Goal: Check status: Check status

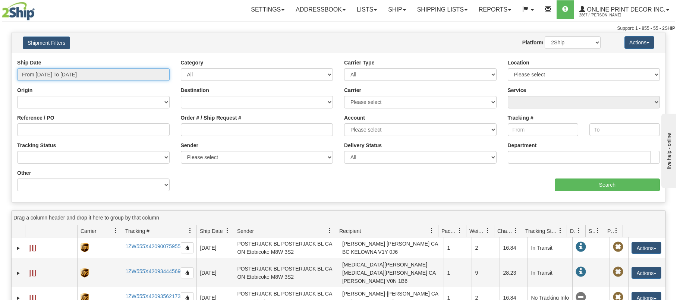
type input "[DATE]"
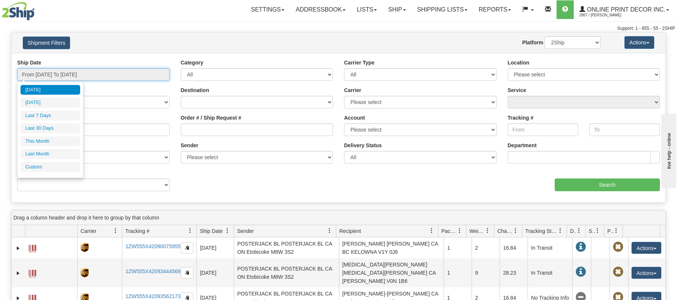
click at [150, 75] on input "From [DATE] To [DATE]" at bounding box center [93, 74] width 153 height 13
type input "[DATE]"
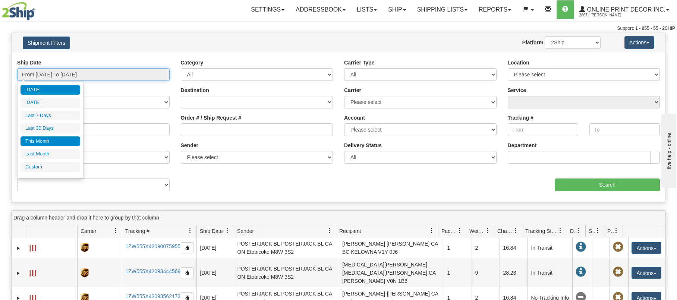
type input "[DATE]"
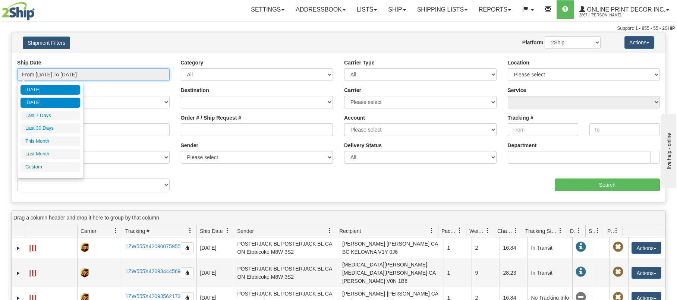
type input "[DATE]"
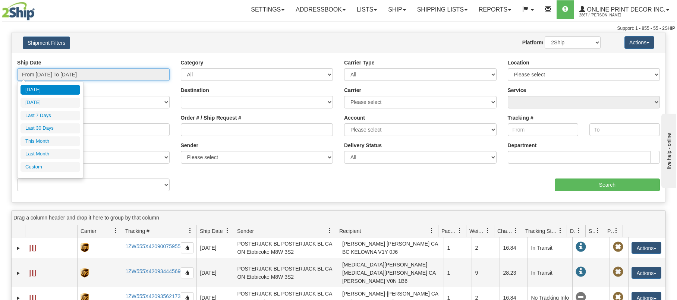
type input "[DATE]"
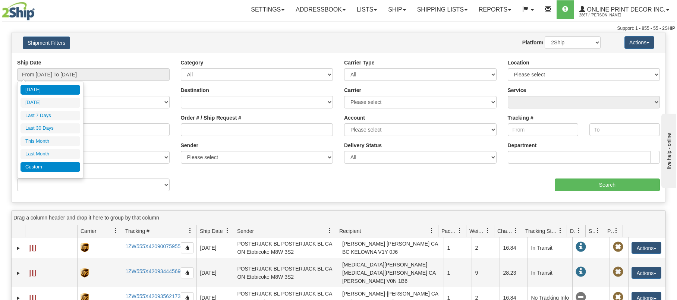
click at [37, 169] on li "Custom" at bounding box center [51, 167] width 60 height 10
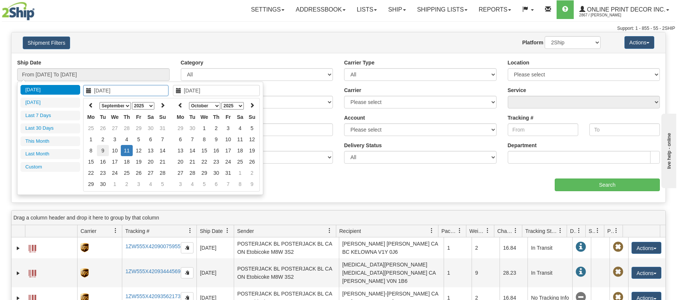
type input "[DATE]"
click at [94, 103] on th at bounding box center [91, 106] width 12 height 12
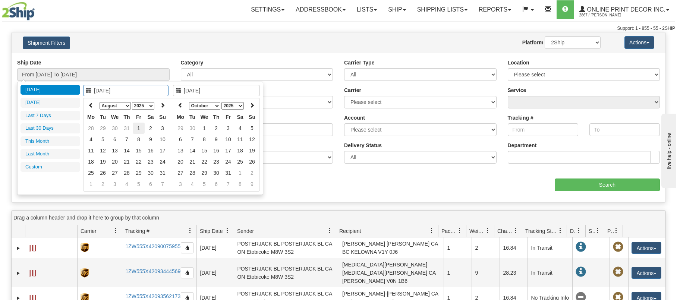
type input "[DATE]"
click at [138, 127] on td "1" at bounding box center [139, 128] width 12 height 11
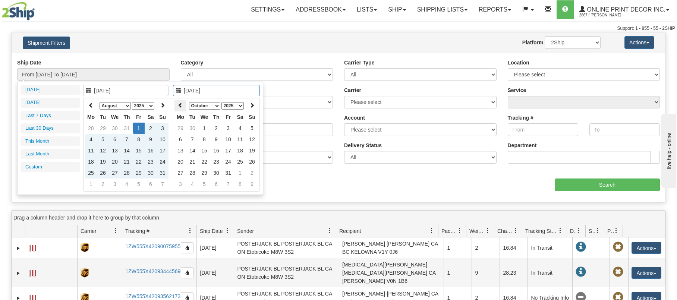
click at [179, 103] on icon at bounding box center [180, 105] width 5 height 5
type input "[DATE]"
click at [203, 150] on td "10" at bounding box center [204, 150] width 12 height 11
type input "From [DATE] To [DATE]"
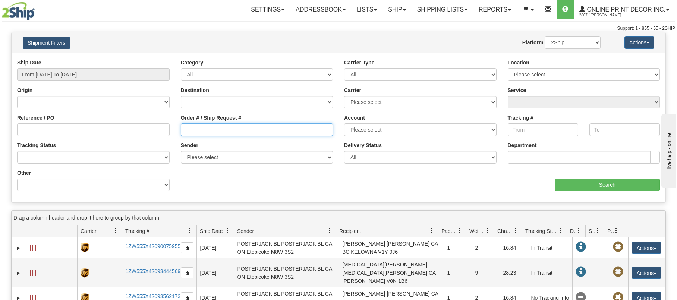
click at [202, 130] on input "Order # / Ship Request #" at bounding box center [257, 129] width 153 height 13
paste input "CA-422566"
paste input "CA-421949"
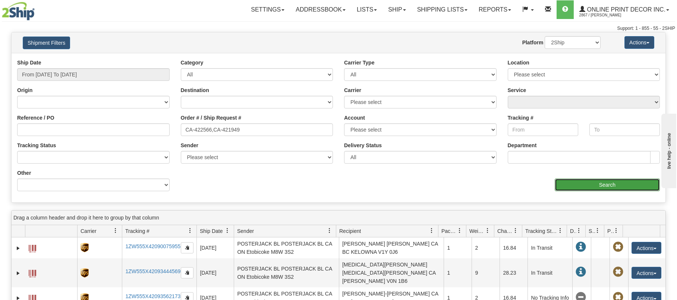
click at [597, 184] on input "Search" at bounding box center [607, 185] width 105 height 13
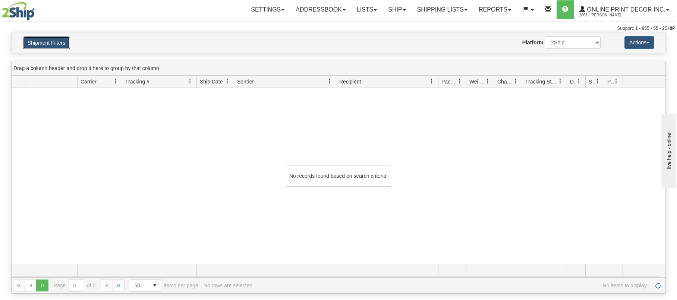
click at [54, 44] on button "Shipment Filters" at bounding box center [46, 43] width 47 height 13
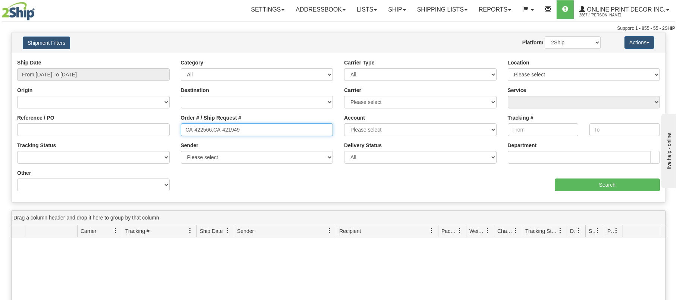
drag, startPoint x: 243, startPoint y: 131, endPoint x: 213, endPoint y: 129, distance: 30.3
click at [213, 129] on input "CA-422566,CA-421949" at bounding box center [257, 129] width 153 height 13
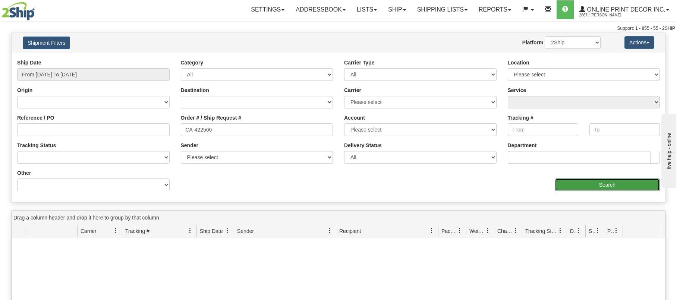
click at [601, 182] on input "Search" at bounding box center [607, 185] width 105 height 13
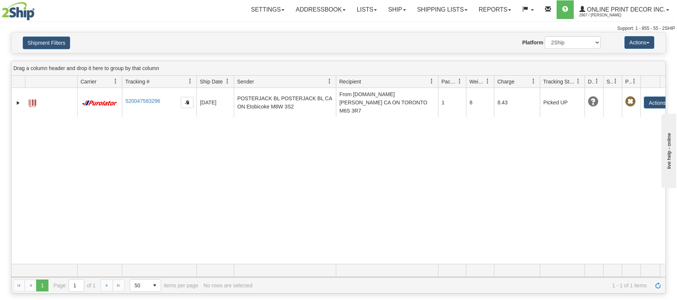
drag, startPoint x: 523, startPoint y: 80, endPoint x: 542, endPoint y: 81, distance: 19.0
click at [542, 81] on div "Id Client Id Carrier Tracking # Pro Number Ship Date Label Generation Date Send…" at bounding box center [336, 82] width 649 height 12
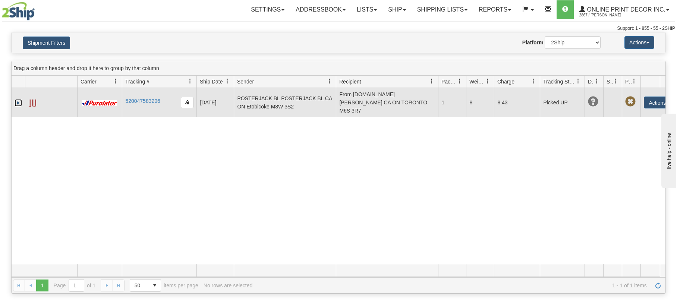
click at [18, 99] on link "Expand" at bounding box center [18, 102] width 7 height 7
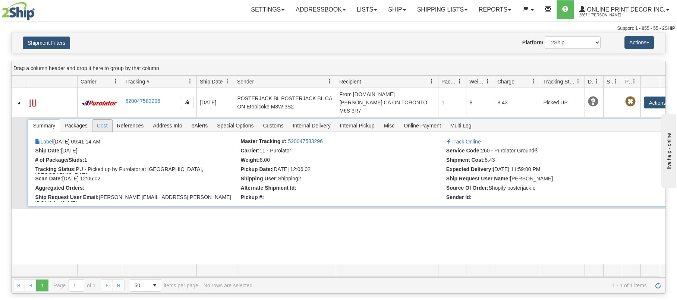
click at [100, 120] on span "Cost" at bounding box center [103, 126] width 20 height 12
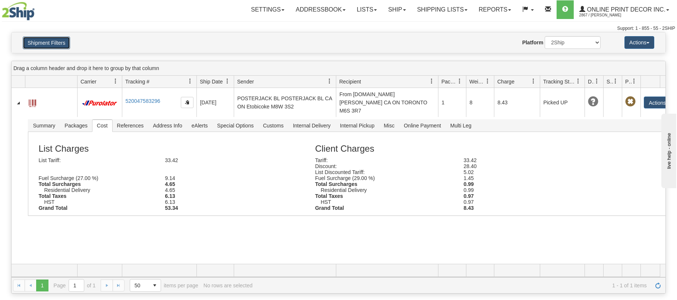
click at [49, 41] on button "Shipment Filters" at bounding box center [46, 43] width 47 height 13
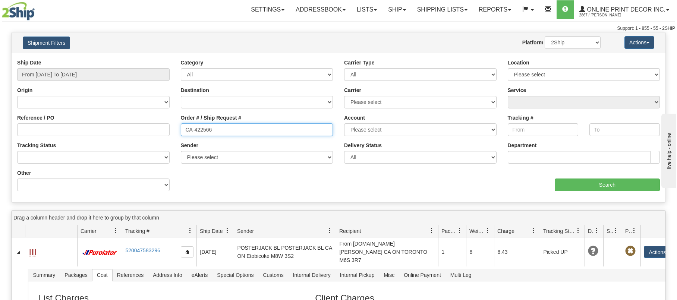
drag, startPoint x: 226, startPoint y: 132, endPoint x: 131, endPoint y: 120, distance: 96.2
click at [135, 59] on div "Reference / PO Order # / Ship Request # CA-422566 Account Please select DEFAULT…" at bounding box center [339, 59] width 654 height 0
paste input "1949"
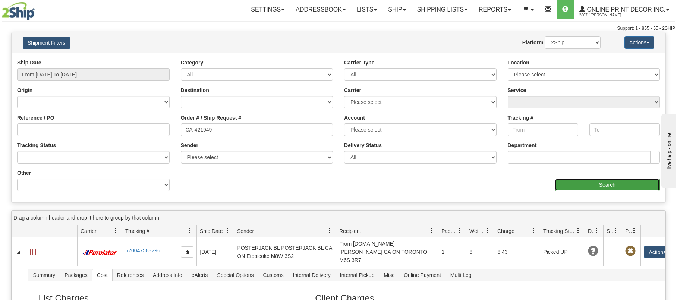
click at [592, 185] on input "Search" at bounding box center [607, 185] width 105 height 13
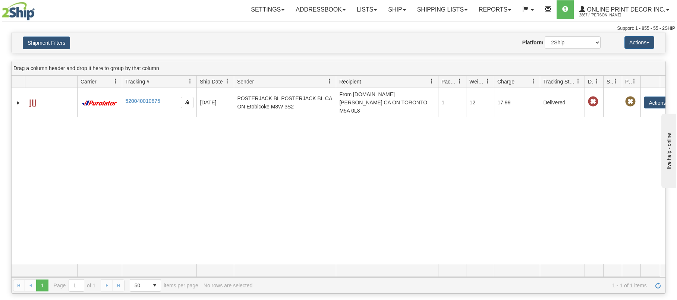
click at [61, 36] on h4 "Shipment Filters" at bounding box center [70, 42] width 107 height 13
click at [53, 43] on button "Shipment Filters" at bounding box center [46, 43] width 47 height 13
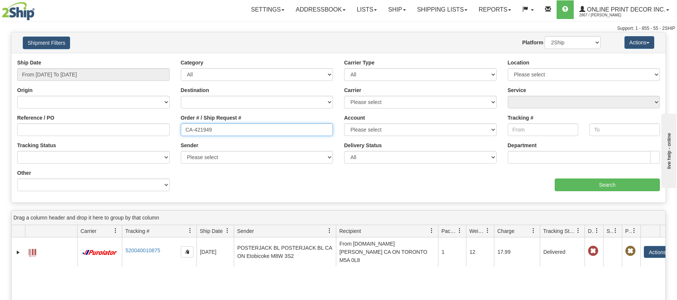
drag, startPoint x: 227, startPoint y: 133, endPoint x: 156, endPoint y: 126, distance: 71.2
click at [156, 59] on div "Reference / PO Order # / Ship Request # CA-421949 Account Please select DEFAULT…" at bounding box center [339, 59] width 654 height 0
paste input "528"
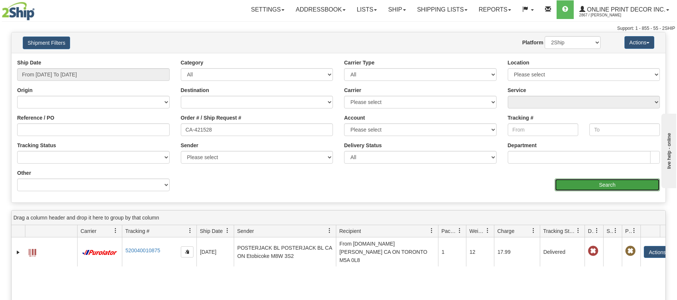
click at [584, 185] on input "Search" at bounding box center [607, 185] width 105 height 13
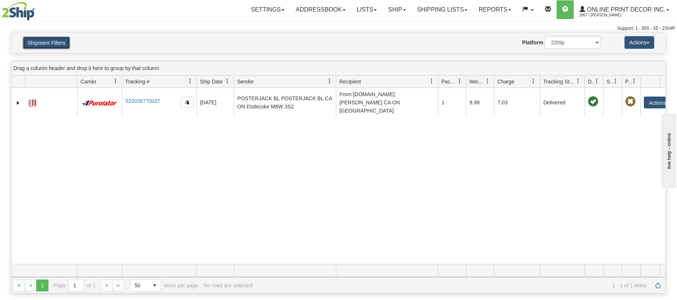
click at [43, 40] on button "Shipment Filters" at bounding box center [46, 43] width 47 height 13
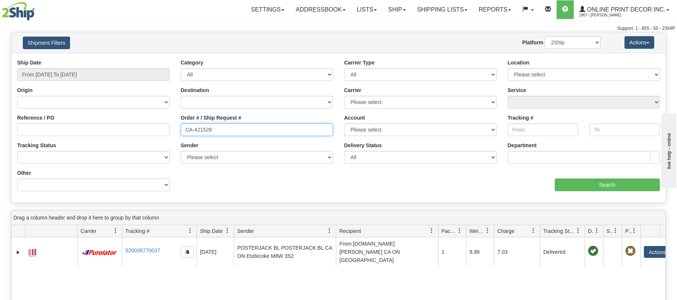
drag, startPoint x: 227, startPoint y: 131, endPoint x: 192, endPoint y: 128, distance: 34.8
click at [142, 59] on div "Reference / PO Order # / Ship Request # CA-421528 Account Please select DEFAULT…" at bounding box center [339, 59] width 654 height 0
paste input "3"
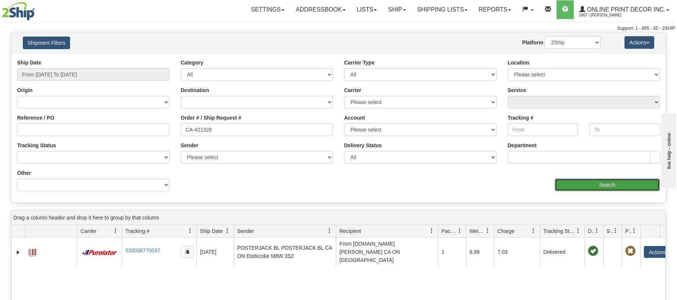
click at [607, 184] on input "Search" at bounding box center [607, 185] width 105 height 13
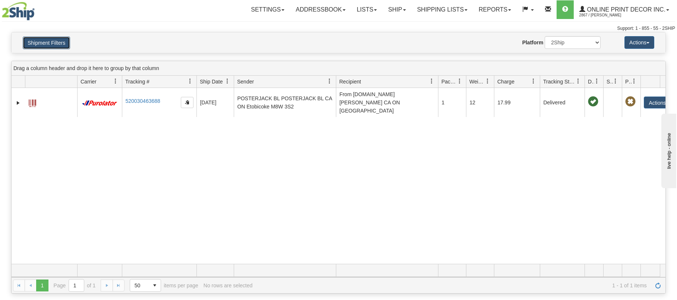
click at [50, 44] on button "Shipment Filters" at bounding box center [46, 43] width 47 height 13
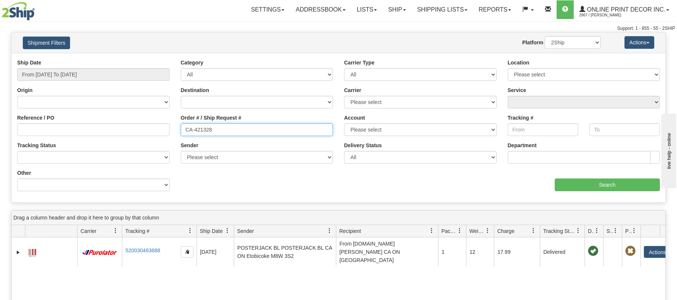
drag, startPoint x: 224, startPoint y: 131, endPoint x: 140, endPoint y: 120, distance: 84.9
click at [147, 59] on div "Reference / PO Order # / Ship Request # CA-421328 Account Please select DEFAULT…" at bounding box center [339, 59] width 654 height 0
paste input "215"
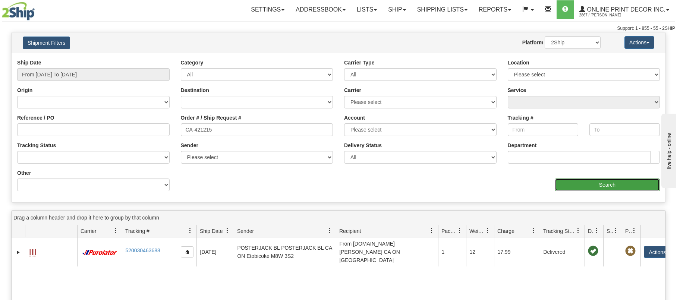
click at [588, 183] on input "Search" at bounding box center [607, 185] width 105 height 13
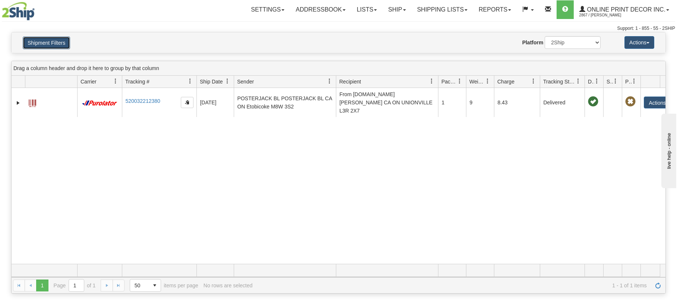
click at [50, 41] on button "Shipment Filters" at bounding box center [46, 43] width 47 height 13
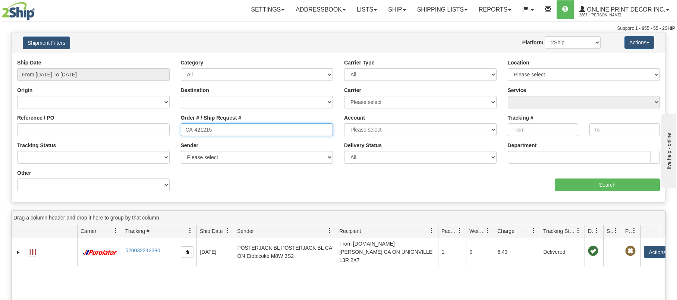
drag, startPoint x: 196, startPoint y: 126, endPoint x: 140, endPoint y: 121, distance: 56.6
click at [118, 59] on div "Reference / PO Order # / Ship Request # CA-421215 Account Please select DEFAULT…" at bounding box center [339, 59] width 654 height 0
paste input "0993"
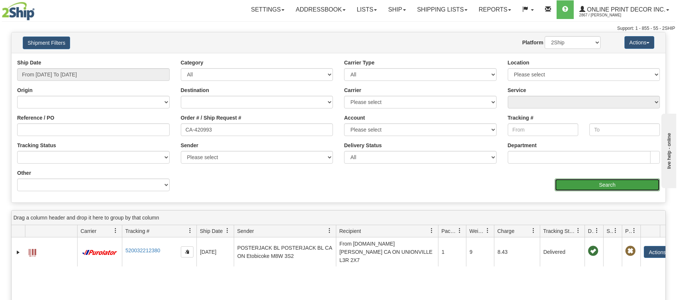
click at [596, 184] on input "Search" at bounding box center [607, 185] width 105 height 13
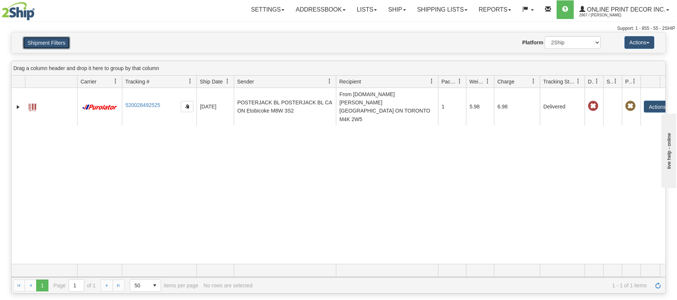
click at [57, 44] on button "Shipment Filters" at bounding box center [46, 43] width 47 height 13
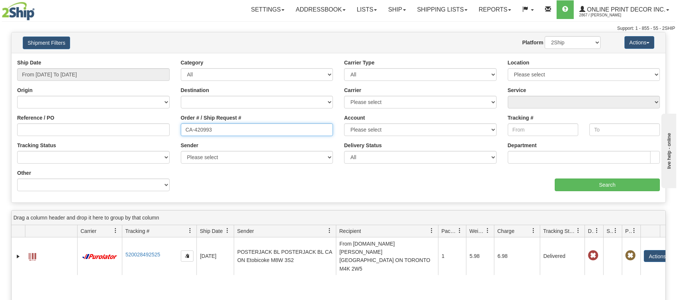
drag, startPoint x: 242, startPoint y: 132, endPoint x: 107, endPoint y: 129, distance: 135.5
click at [110, 59] on div "Reference / PO Order # / Ship Request # CA-420993 Account Please select DEFAULT…" at bounding box center [339, 59] width 654 height 0
paste input "840"
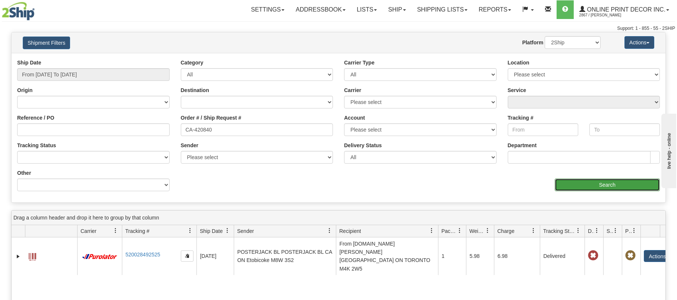
click at [580, 179] on input "Search" at bounding box center [607, 185] width 105 height 13
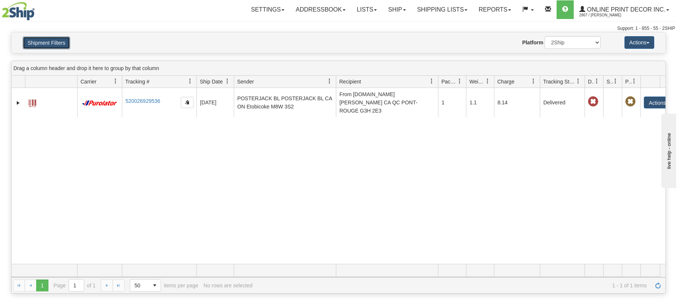
click at [50, 44] on button "Shipment Filters" at bounding box center [46, 43] width 47 height 13
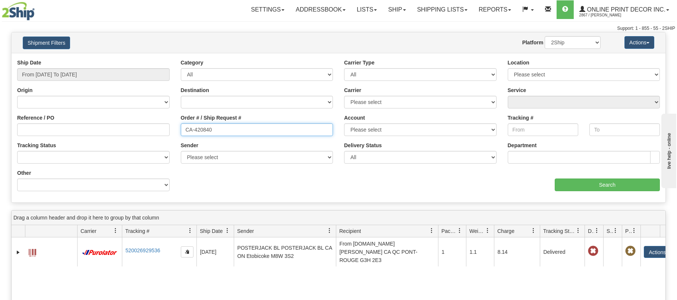
drag, startPoint x: 237, startPoint y: 130, endPoint x: 137, endPoint y: 125, distance: 100.1
click at [135, 59] on div "Reference / PO Order # / Ship Request # CA-420840 Account Please select DEFAULT…" at bounding box center [339, 59] width 654 height 0
paste input "714"
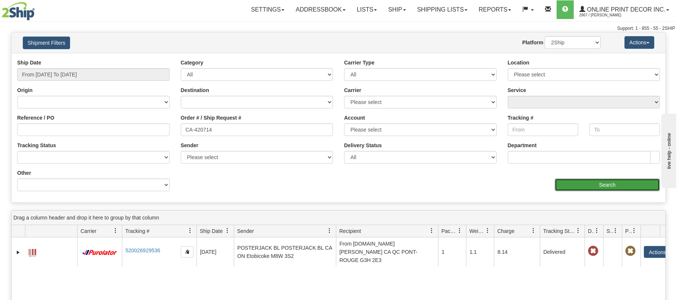
click at [576, 184] on input "Search" at bounding box center [607, 185] width 105 height 13
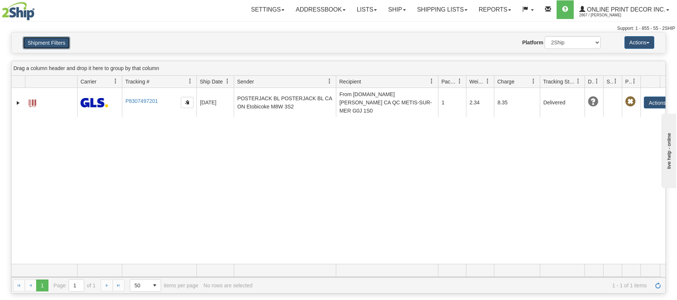
click at [51, 39] on button "Shipment Filters" at bounding box center [46, 43] width 47 height 13
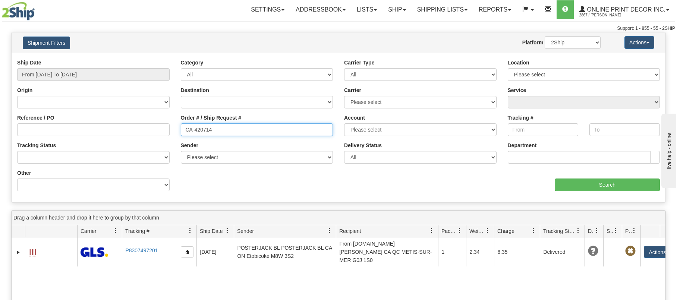
drag, startPoint x: 185, startPoint y: 129, endPoint x: 162, endPoint y: 126, distance: 23.6
click at [162, 59] on div "Reference / PO Order # / Ship Request # CA-420714 Account Please select DEFAULT…" at bounding box center [339, 59] width 654 height 0
paste input "498"
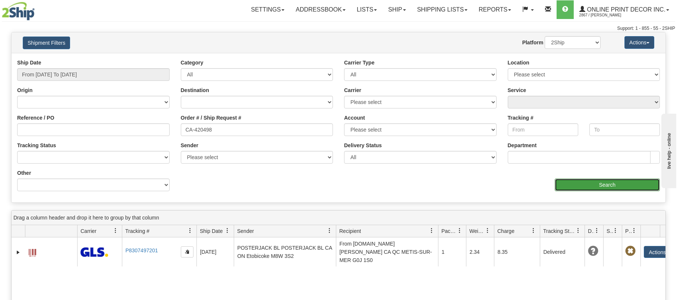
click at [599, 186] on input "Search" at bounding box center [607, 185] width 105 height 13
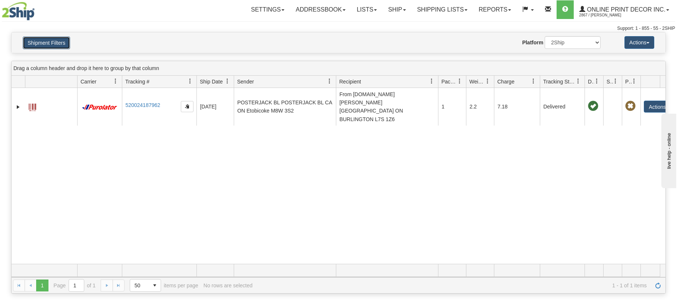
click at [57, 41] on button "Shipment Filters" at bounding box center [46, 43] width 47 height 13
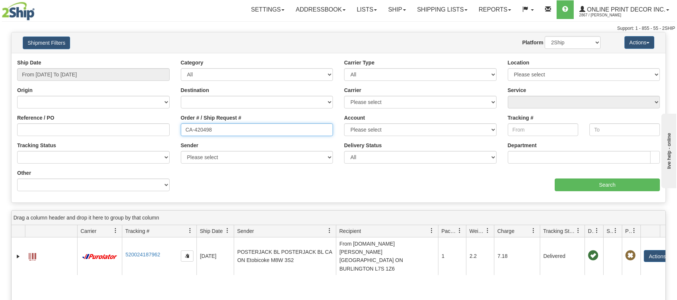
drag, startPoint x: 229, startPoint y: 132, endPoint x: 130, endPoint y: 116, distance: 101.0
click at [130, 114] on div "Ship Date From [DATE] To [DATE] Category All Inbound Outbound Carrier Type All …" at bounding box center [339, 128] width 654 height 138
paste input "75"
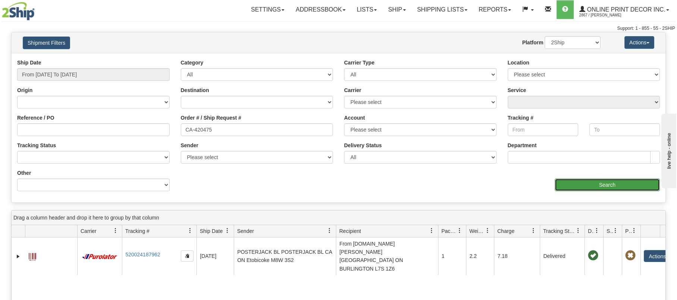
click at [590, 186] on input "Search" at bounding box center [607, 185] width 105 height 13
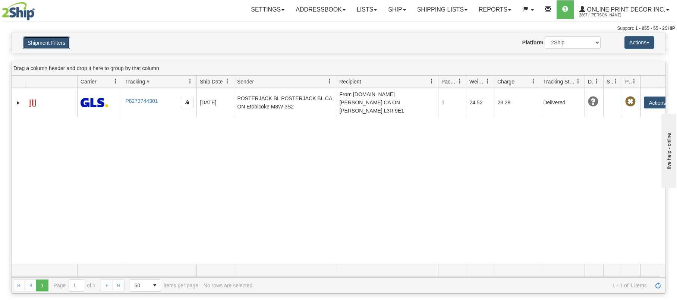
click at [46, 41] on button "Shipment Filters" at bounding box center [46, 43] width 47 height 13
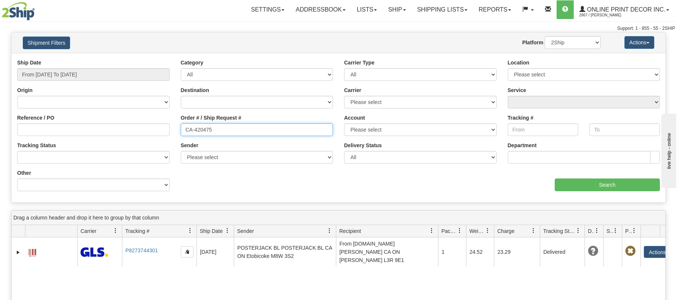
drag, startPoint x: 217, startPoint y: 130, endPoint x: 165, endPoint y: 128, distance: 53.0
click at [136, 59] on div "Reference / PO Order # / Ship Request # CA-420475 Account Please select DEFAULT…" at bounding box center [339, 59] width 654 height 0
paste input "19912"
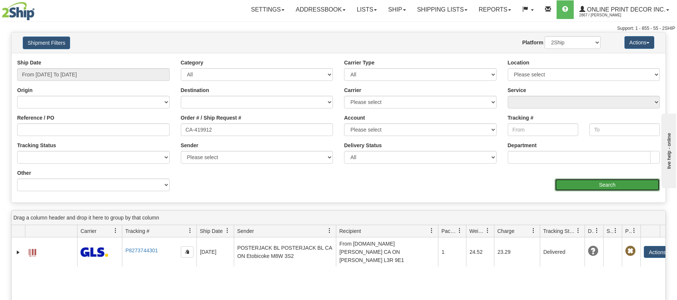
click at [610, 181] on input "Search" at bounding box center [607, 185] width 105 height 13
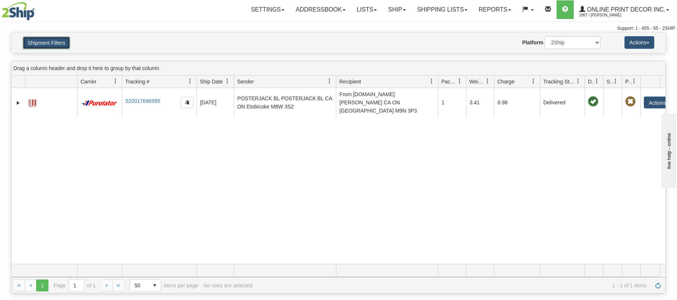
click at [40, 45] on button "Shipment Filters" at bounding box center [46, 43] width 47 height 13
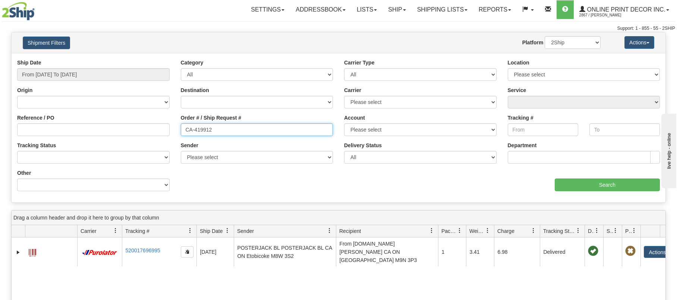
drag, startPoint x: 221, startPoint y: 134, endPoint x: 126, endPoint y: 125, distance: 95.1
click at [131, 59] on div "Reference / PO Order # / Ship Request # CA-419912 Account Please select DEFAULT…" at bounding box center [339, 59] width 654 height 0
paste input "77"
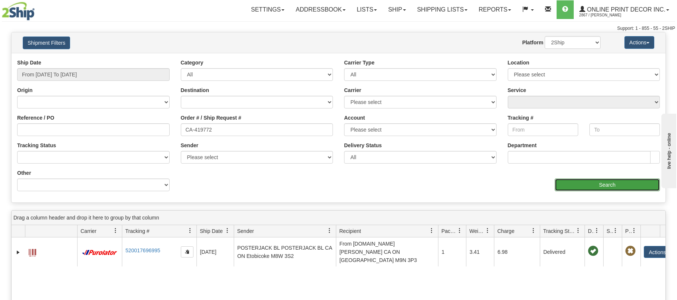
click at [561, 183] on input "Search" at bounding box center [607, 185] width 105 height 13
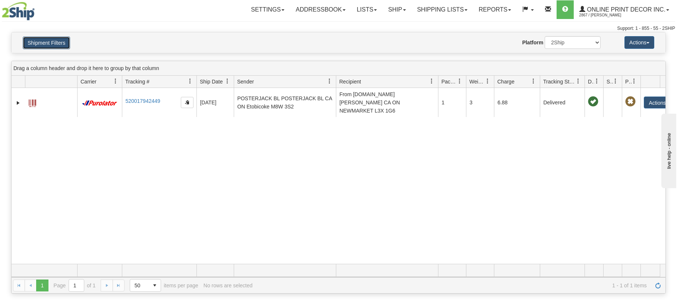
click at [37, 44] on button "Shipment Filters" at bounding box center [46, 43] width 47 height 13
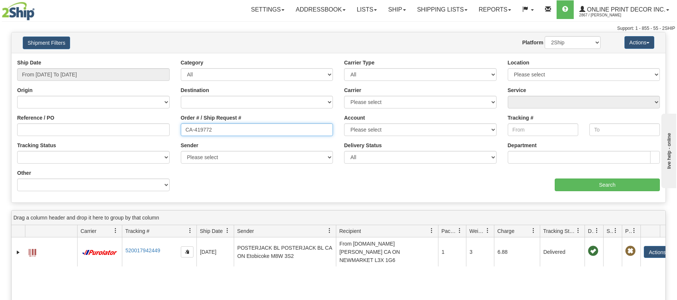
drag, startPoint x: 241, startPoint y: 132, endPoint x: 103, endPoint y: 116, distance: 139.0
click at [113, 59] on div "Reference / PO Order # / Ship Request # CA-419772 Account Please select DEFAULT…" at bounding box center [339, 59] width 654 height 0
paste input "359"
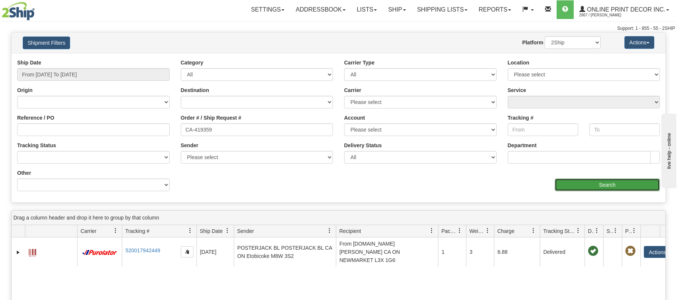
click at [588, 190] on input "Search" at bounding box center [607, 185] width 105 height 13
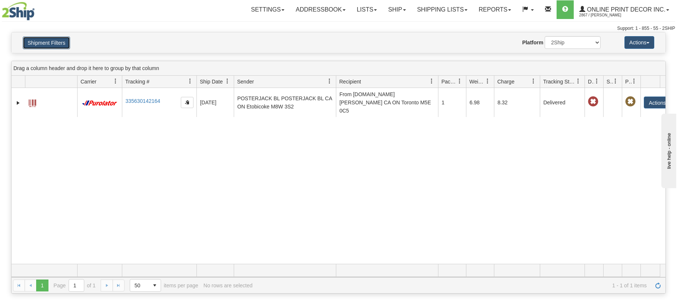
click at [61, 43] on button "Shipment Filters" at bounding box center [46, 43] width 47 height 13
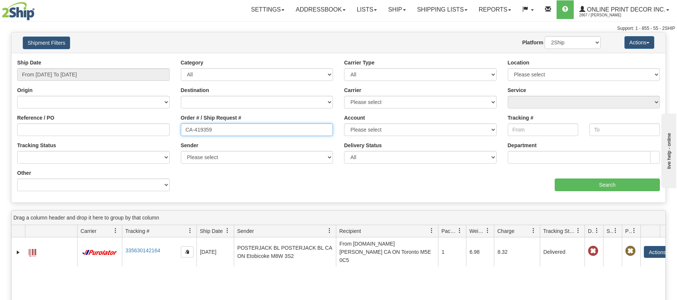
drag, startPoint x: 241, startPoint y: 129, endPoint x: 126, endPoint y: 121, distance: 114.8
click at [131, 59] on div "Reference / PO Order # / Ship Request # CA-419359 Account Please select DEFAULT…" at bounding box center [339, 59] width 654 height 0
paste input "7"
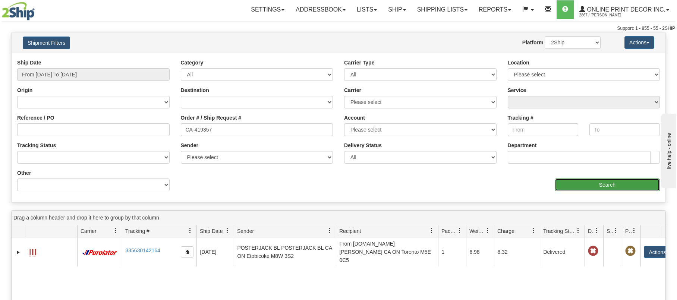
click at [591, 188] on input "Search" at bounding box center [607, 185] width 105 height 13
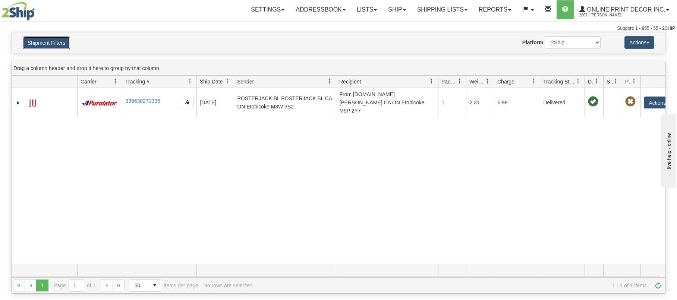
click at [54, 44] on button "Shipment Filters" at bounding box center [46, 43] width 47 height 13
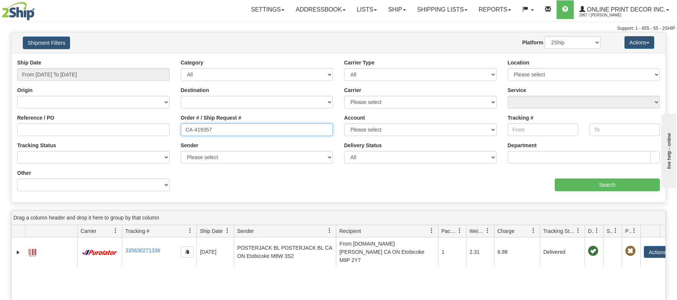
drag, startPoint x: 257, startPoint y: 126, endPoint x: 162, endPoint y: 127, distance: 95.9
click at [162, 59] on div "Reference / PO Order # / Ship Request # CA-419357 Account Please select DEFAULT…" at bounding box center [339, 59] width 654 height 0
drag, startPoint x: 238, startPoint y: 128, endPoint x: 110, endPoint y: 122, distance: 128.1
click at [116, 59] on div "Reference / PO Order # / Ship Request # CA-419357 Account Please select DEFAULT…" at bounding box center [339, 59] width 654 height 0
paste input "003"
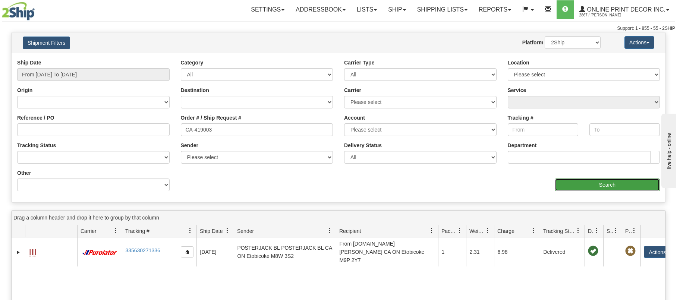
click at [564, 180] on input "Search" at bounding box center [607, 185] width 105 height 13
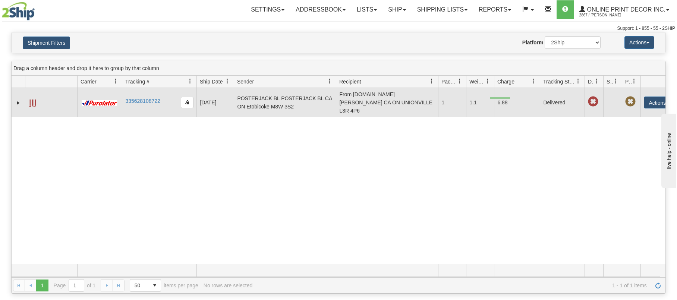
drag, startPoint x: 510, startPoint y: 97, endPoint x: 491, endPoint y: 99, distance: 19.9
click at [491, 99] on tr "31419951 2867 335628108722 [DATE] [DATE] 02:29:41 PM POSTERJACK BL POSTERJACK B…" at bounding box center [345, 102] width 667 height 29
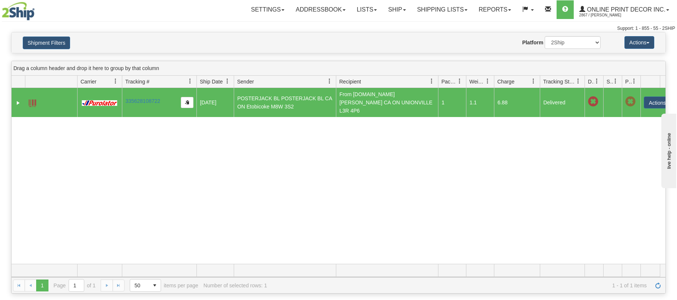
click at [504, 141] on div "31419951 2867 335628108722 [DATE] [DATE] 02:29:41 PM POSTERJACK BL POSTERJACK B…" at bounding box center [339, 176] width 654 height 176
click at [32, 43] on button "Shipment Filters" at bounding box center [46, 43] width 47 height 13
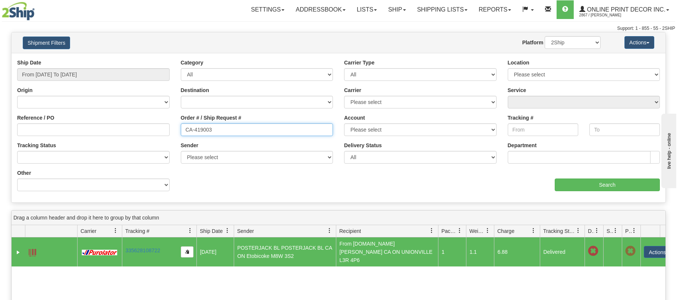
drag, startPoint x: 229, startPoint y: 131, endPoint x: 163, endPoint y: 123, distance: 66.5
click at [163, 59] on div "Reference / PO Order # / Ship Request # CA-419003 Account Please select DEFAULT…" at bounding box center [339, 59] width 654 height 0
paste input "8992"
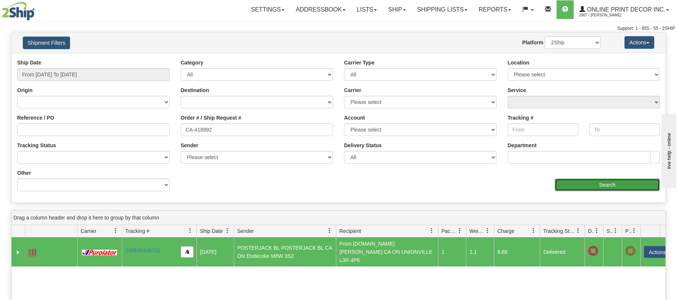
click at [587, 185] on input "Search" at bounding box center [607, 185] width 105 height 13
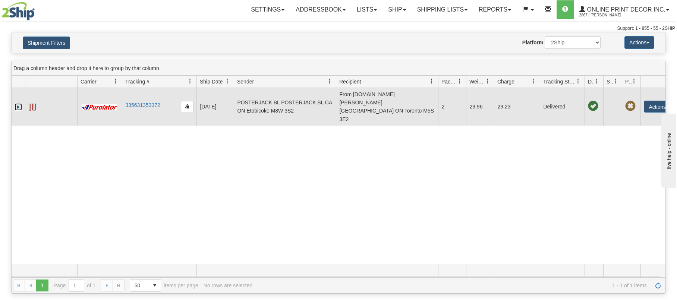
click at [16, 103] on link "Expand" at bounding box center [18, 106] width 7 height 7
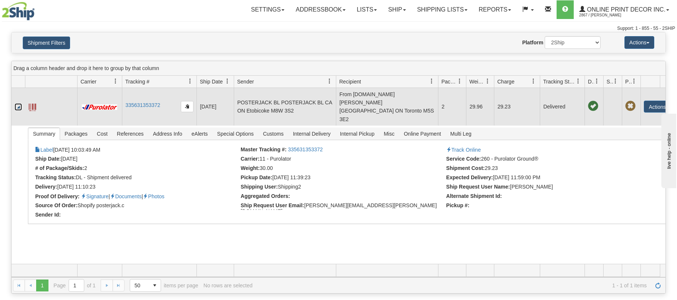
click at [16, 103] on link "Collapse" at bounding box center [18, 106] width 7 height 7
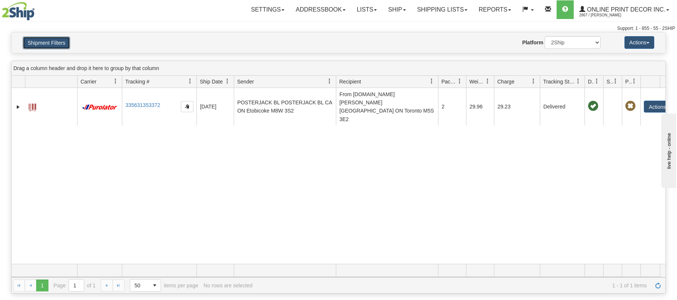
click at [41, 44] on button "Shipment Filters" at bounding box center [46, 43] width 47 height 13
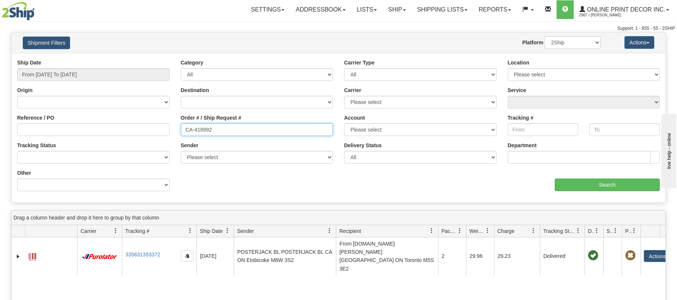
drag, startPoint x: 226, startPoint y: 131, endPoint x: 131, endPoint y: 124, distance: 95.8
click at [131, 59] on div "Reference / PO Order # / Ship Request # CA-418992 Account Please select DEFAULT…" at bounding box center [339, 59] width 654 height 0
paste input "780"
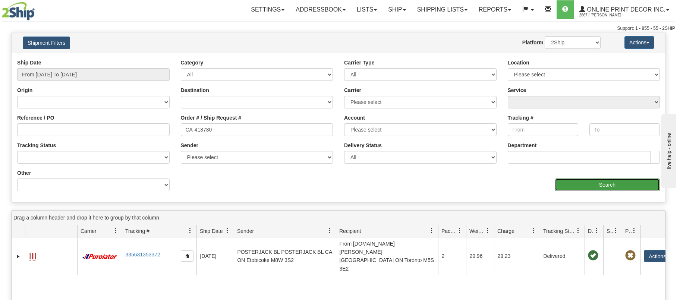
click at [619, 183] on input "Search" at bounding box center [607, 185] width 105 height 13
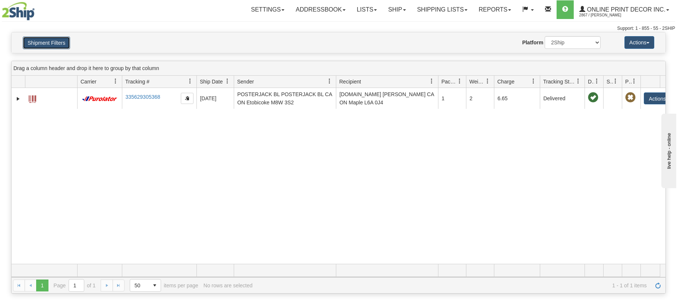
click at [60, 40] on button "Shipment Filters" at bounding box center [46, 43] width 47 height 13
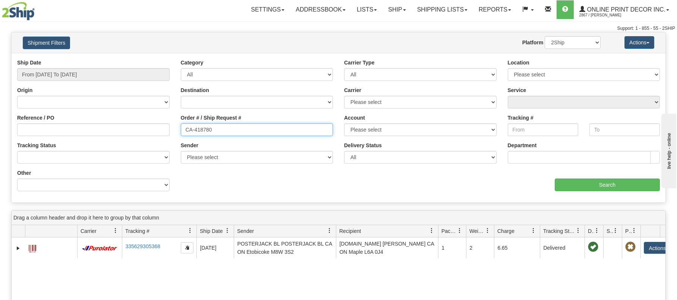
drag, startPoint x: 134, startPoint y: 118, endPoint x: 192, endPoint y: 131, distance: 59.4
click at [128, 59] on div "Reference / PO Order # / Ship Request # CA-418780 Account Please select DEFAULT…" at bounding box center [339, 59] width 654 height 0
paste input "43"
type input "CA-418430"
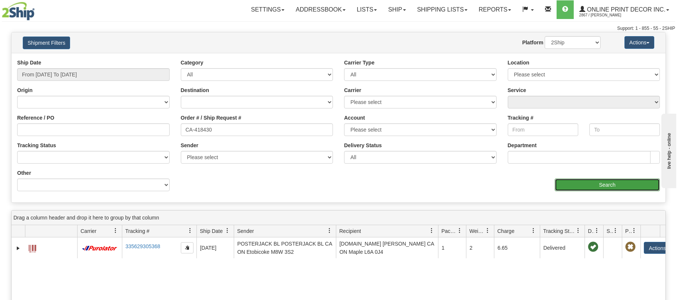
click at [578, 181] on input "Search" at bounding box center [607, 185] width 105 height 13
